Goal: Task Accomplishment & Management: Complete application form

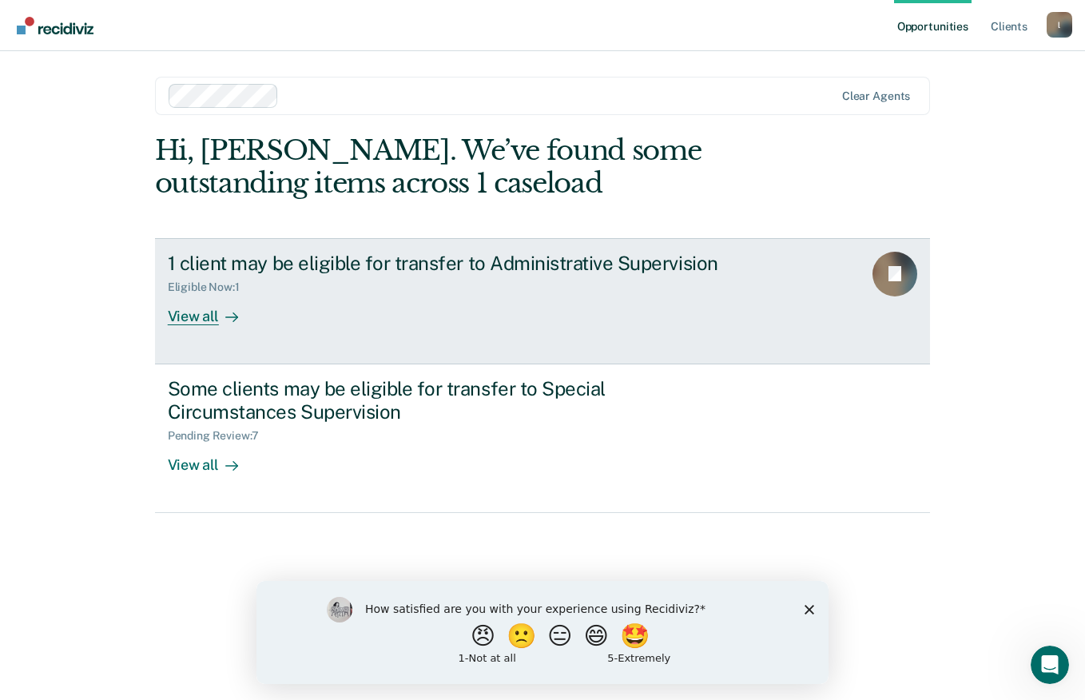
click at [226, 316] on icon at bounding box center [231, 317] width 13 height 13
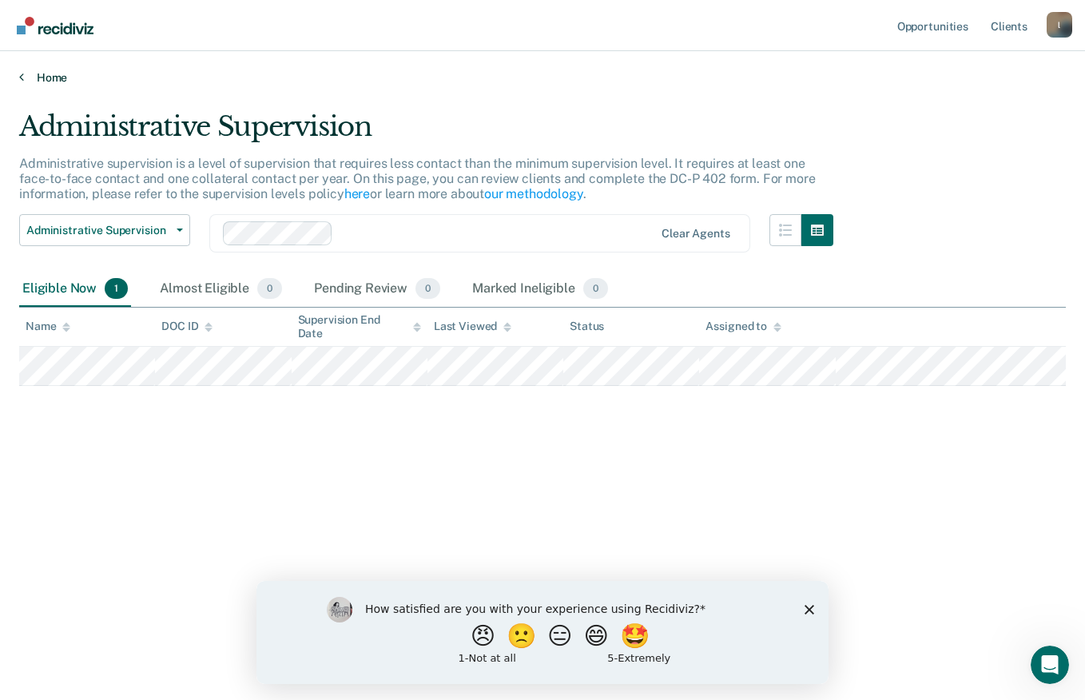
click at [30, 79] on link "Home" at bounding box center [542, 77] width 1047 height 14
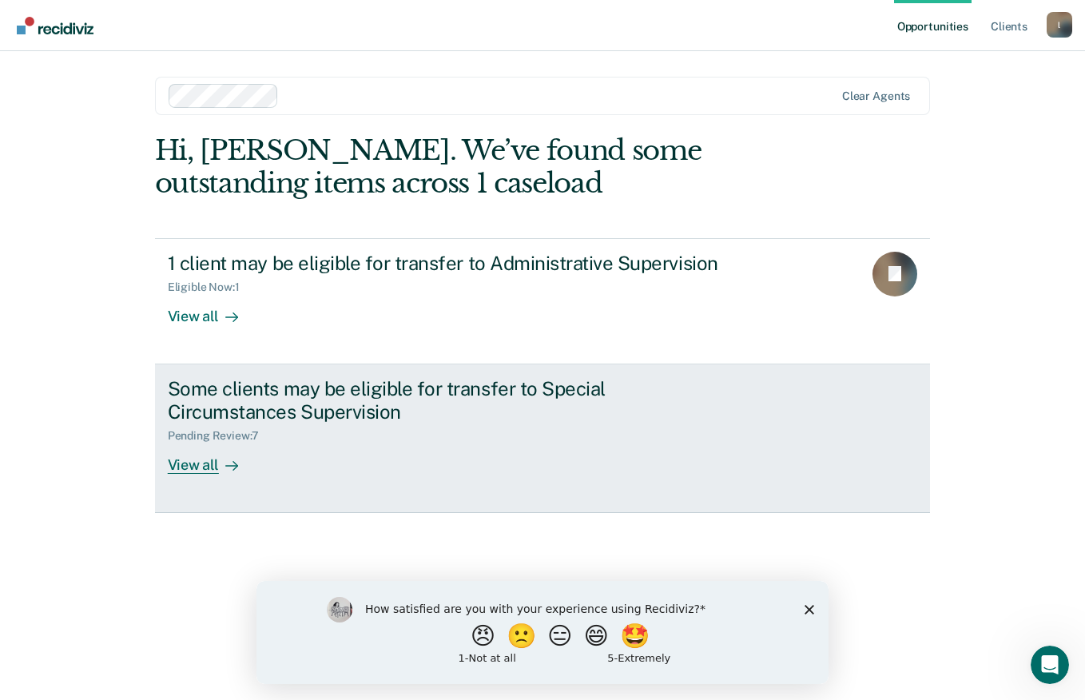
click at [204, 461] on div "View all" at bounding box center [213, 458] width 90 height 31
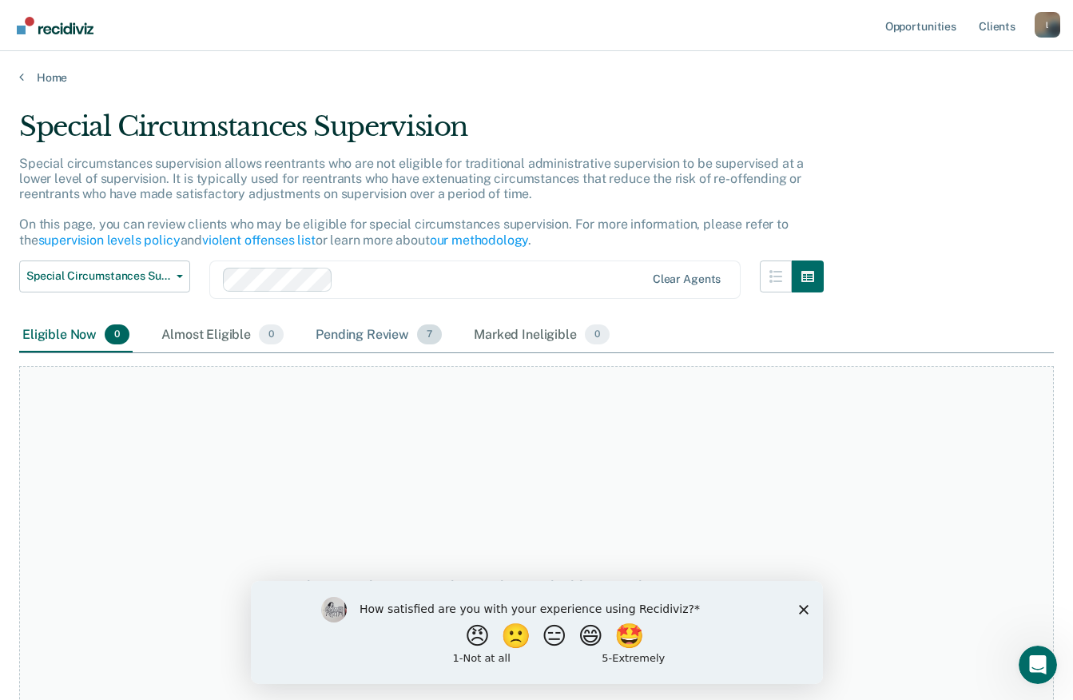
click at [414, 339] on div "Pending Review 7" at bounding box center [378, 335] width 133 height 35
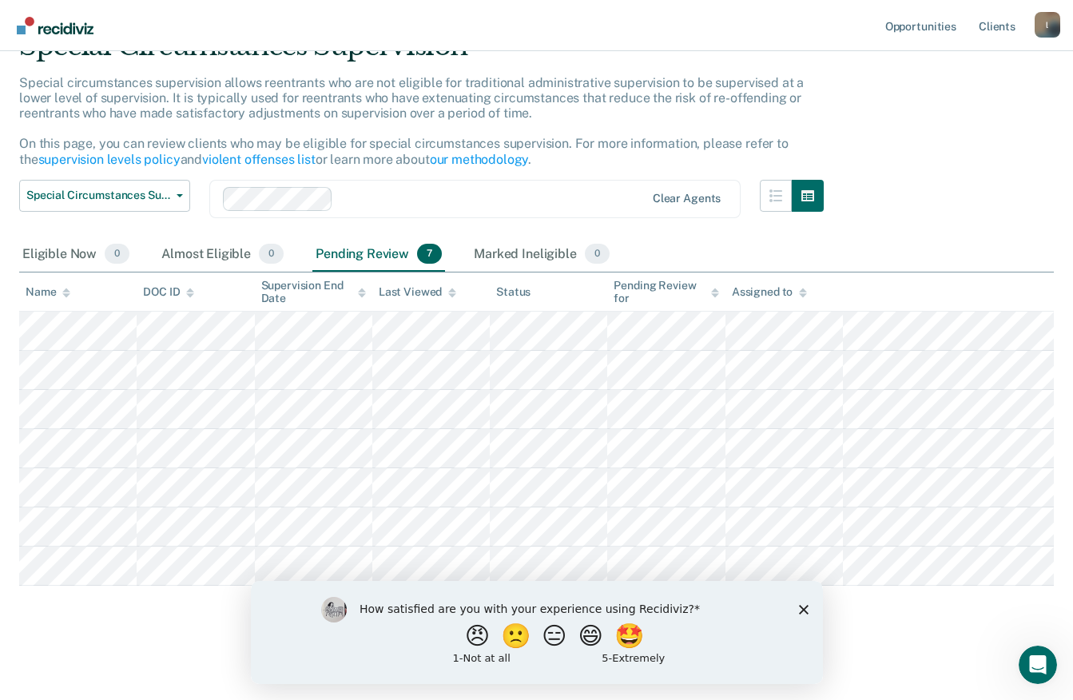
scroll to position [81, 0]
click at [804, 606] on icon "Close survey" at bounding box center [803, 609] width 10 height 10
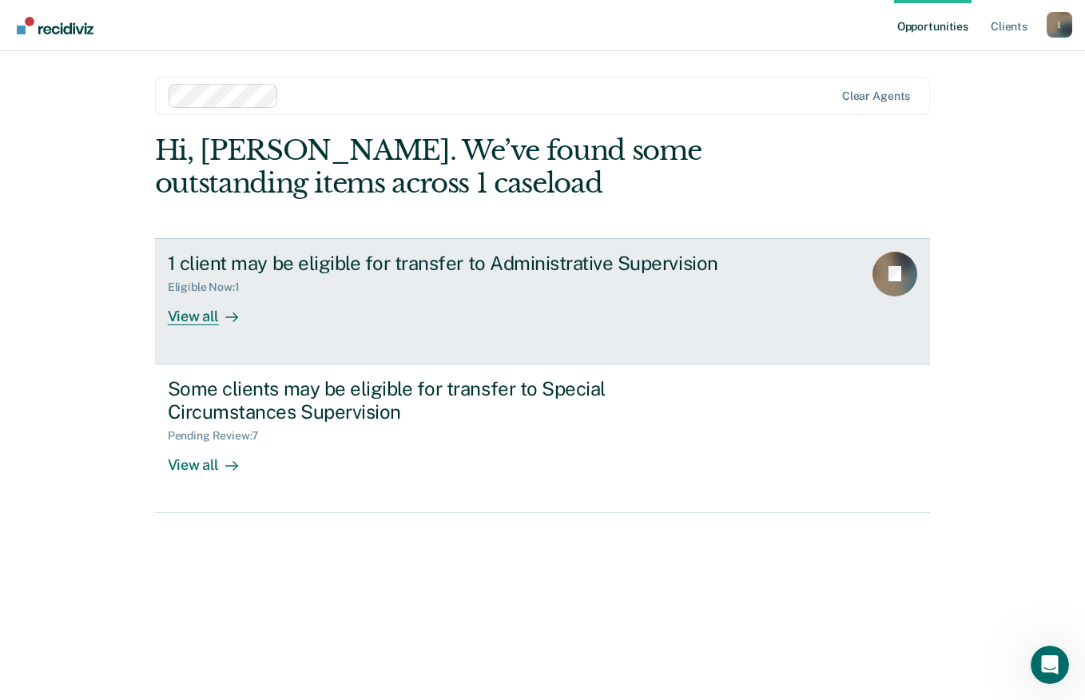
click at [214, 320] on div "View all" at bounding box center [213, 309] width 90 height 31
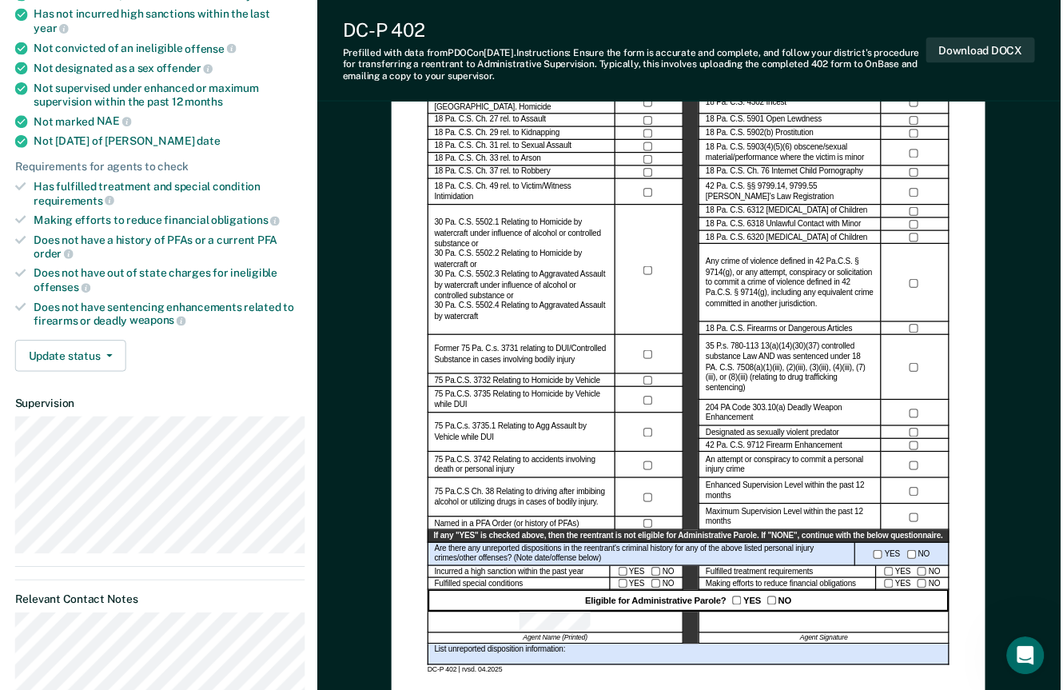
scroll to position [160, 0]
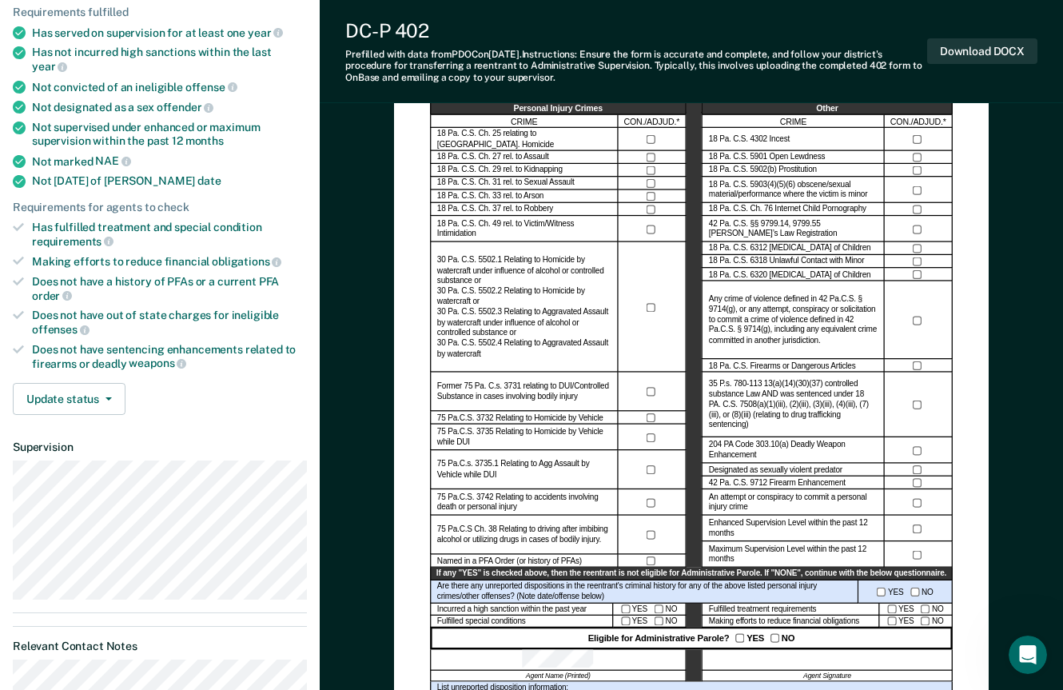
scroll to position [53, 0]
